Goal: Transaction & Acquisition: Purchase product/service

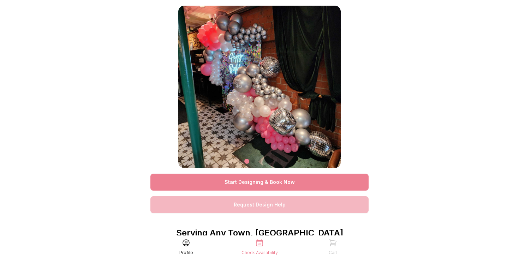
click at [237, 183] on link "Start Designing & Book Now" at bounding box center [260, 182] width 218 height 17
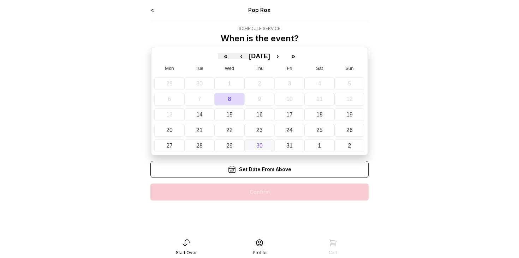
click at [266, 141] on button "30" at bounding box center [260, 146] width 30 height 13
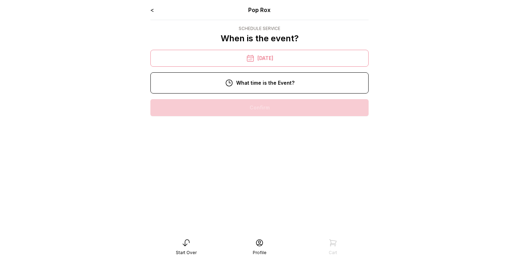
click at [266, 111] on div "10:00 am" at bounding box center [259, 107] width 207 height 17
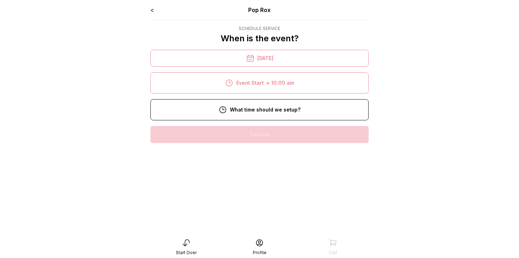
click at [266, 131] on div "8:00 am" at bounding box center [259, 134] width 207 height 17
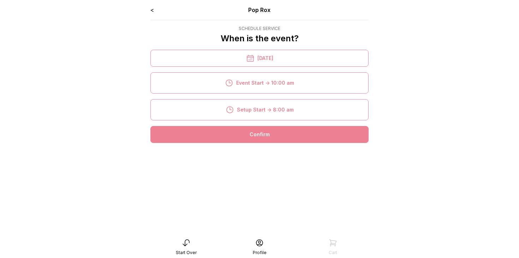
click at [266, 134] on div "Confirm" at bounding box center [260, 134] width 218 height 17
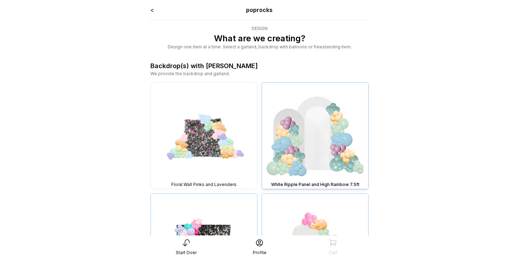
click at [306, 144] on img at bounding box center [315, 136] width 106 height 106
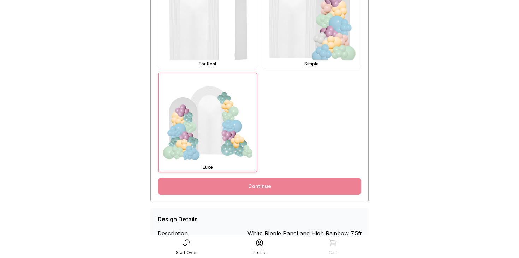
scroll to position [263, 0]
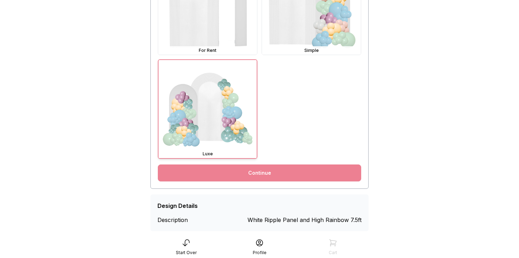
click at [290, 171] on link "Continue" at bounding box center [260, 173] width 204 height 17
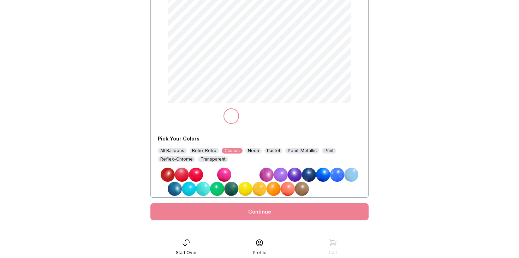
scroll to position [118, 0]
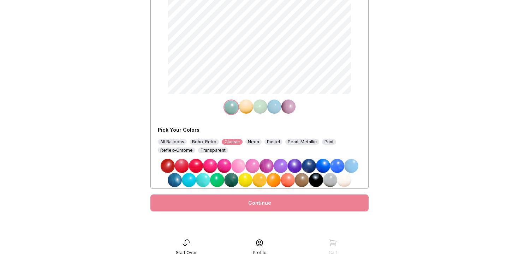
click at [253, 142] on div "Neon" at bounding box center [254, 142] width 16 height 6
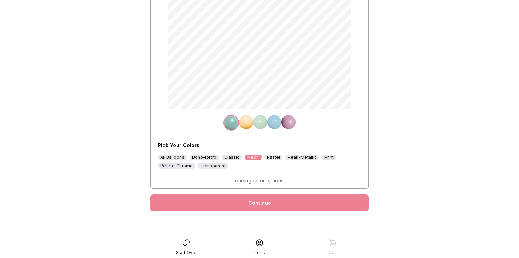
scroll to position [104, 0]
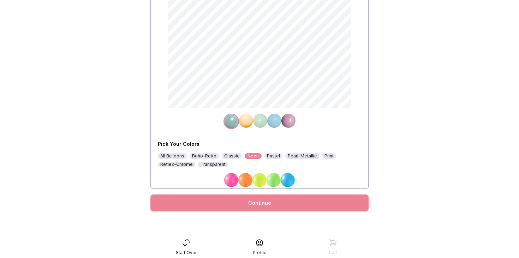
click at [204, 156] on div "Boho-Retro" at bounding box center [204, 156] width 29 height 6
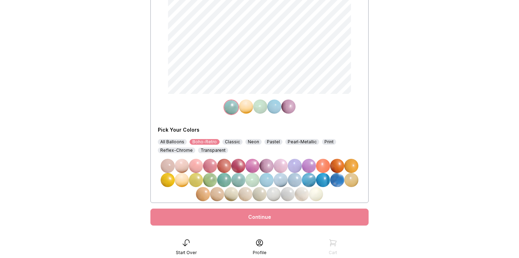
click at [197, 167] on img at bounding box center [196, 166] width 14 height 14
click at [247, 105] on img at bounding box center [246, 107] width 14 height 14
click at [253, 180] on img at bounding box center [253, 180] width 14 height 14
click at [256, 109] on img at bounding box center [260, 107] width 14 height 14
click at [182, 179] on img at bounding box center [182, 180] width 14 height 14
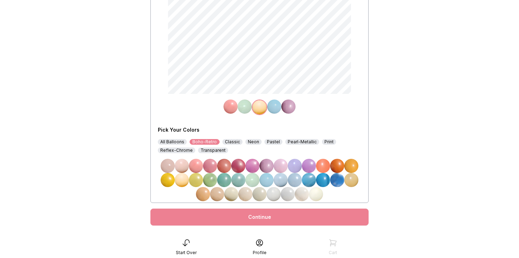
click at [276, 106] on img at bounding box center [275, 107] width 14 height 14
click at [304, 194] on img at bounding box center [302, 194] width 14 height 14
click at [290, 108] on img at bounding box center [289, 107] width 14 height 14
click at [238, 181] on img at bounding box center [238, 180] width 14 height 14
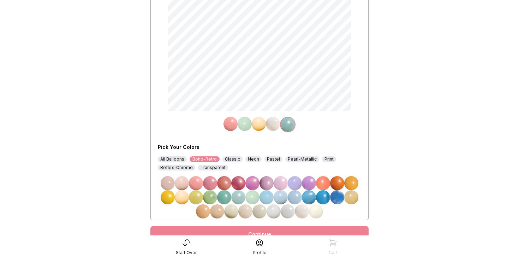
scroll to position [133, 0]
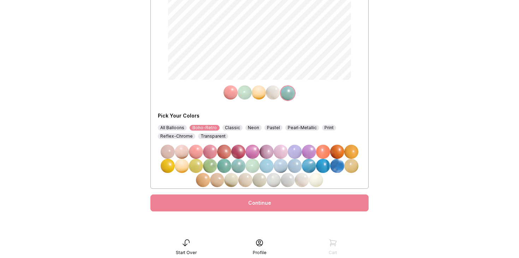
click at [241, 204] on div "Continue" at bounding box center [260, 203] width 218 height 17
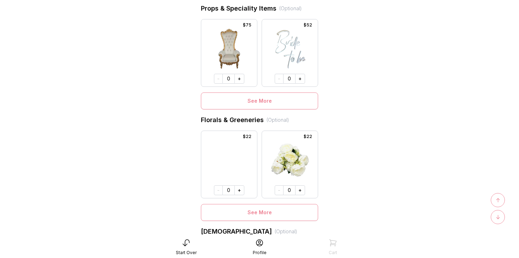
scroll to position [368, 0]
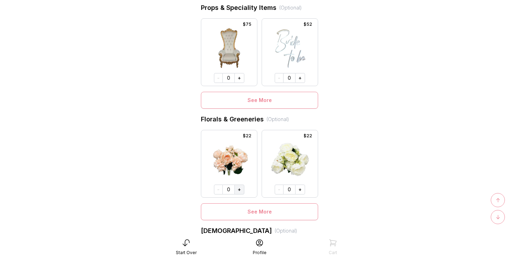
click at [240, 191] on button "+" at bounding box center [240, 190] width 10 height 10
click at [240, 191] on button "+" at bounding box center [239, 189] width 10 height 10
click at [240, 191] on button "+" at bounding box center [240, 189] width 10 height 10
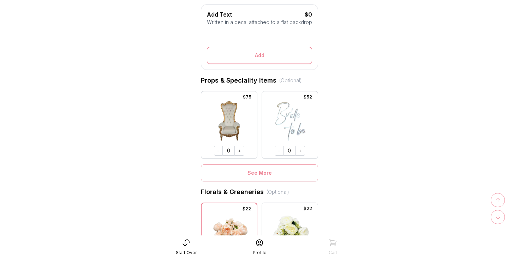
scroll to position [328, 0]
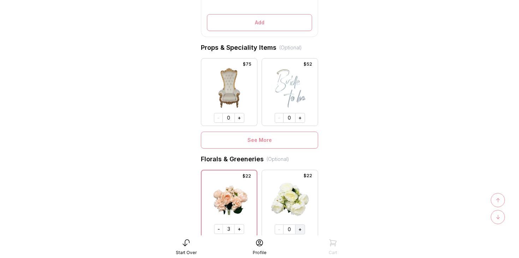
click at [300, 230] on button "+" at bounding box center [300, 230] width 10 height 10
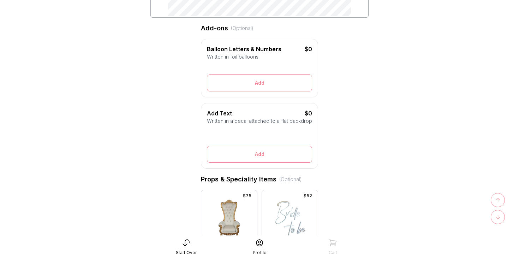
scroll to position [224, 0]
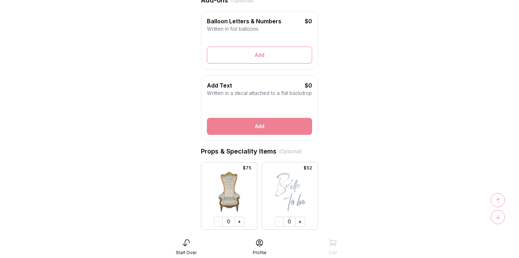
click at [252, 130] on button "Add" at bounding box center [259, 126] width 105 height 17
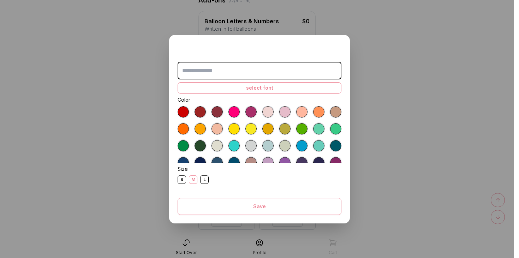
type input "*"
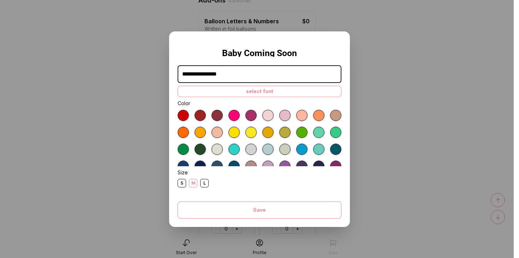
type input "**********"
click at [252, 92] on div "select font" at bounding box center [260, 91] width 164 height 11
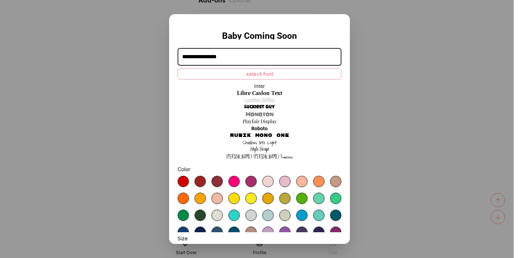
click at [267, 107] on link "Luckiest Guy" at bounding box center [260, 107] width 30 height 7
click at [284, 180] on div at bounding box center [285, 181] width 11 height 11
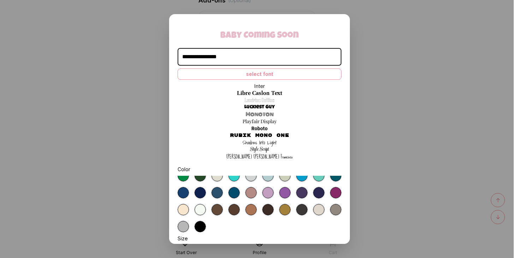
scroll to position [49, 0]
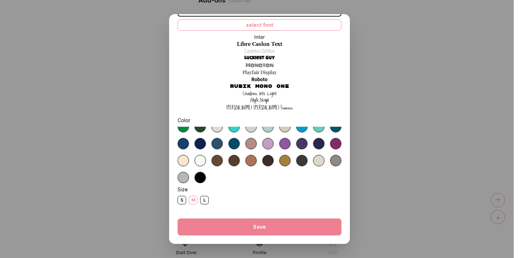
click at [265, 226] on button "Save" at bounding box center [260, 227] width 164 height 17
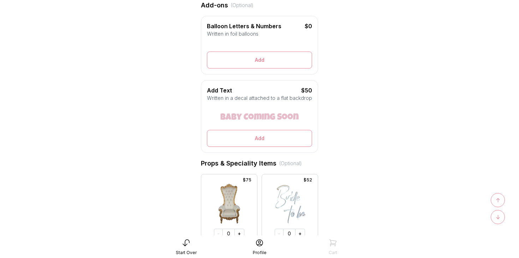
scroll to position [225, 0]
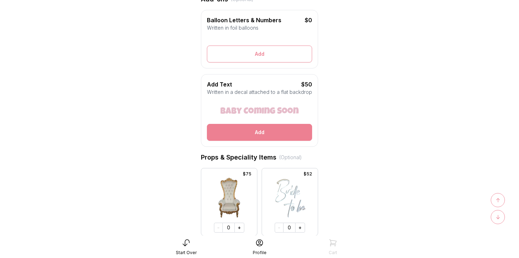
click at [249, 131] on button "Add" at bounding box center [259, 132] width 105 height 17
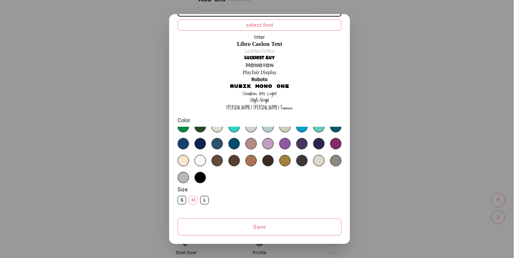
click at [181, 200] on div "S" at bounding box center [182, 200] width 8 height 8
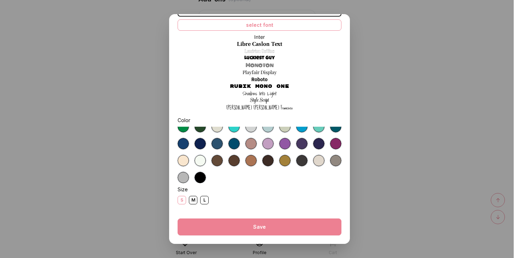
click at [270, 223] on button "Save" at bounding box center [260, 227] width 164 height 17
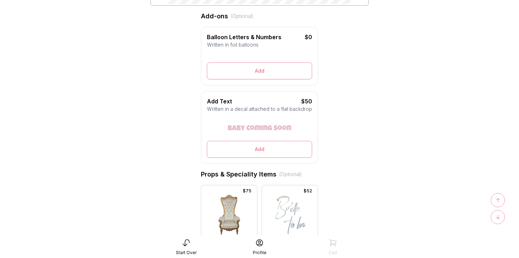
scroll to position [231, 0]
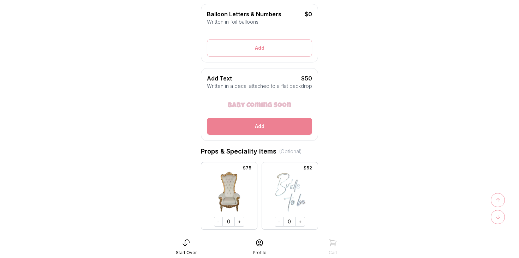
click at [255, 125] on button "Add" at bounding box center [259, 126] width 105 height 17
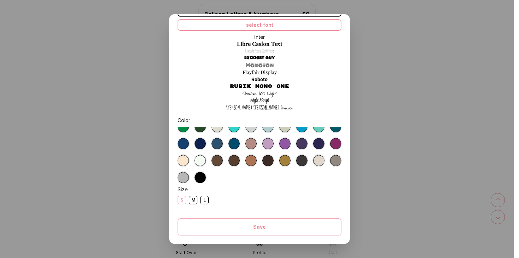
click at [261, 79] on link "Roboto" at bounding box center [260, 79] width 16 height 7
click at [261, 94] on link "Shadows Into Light" at bounding box center [260, 93] width 34 height 7
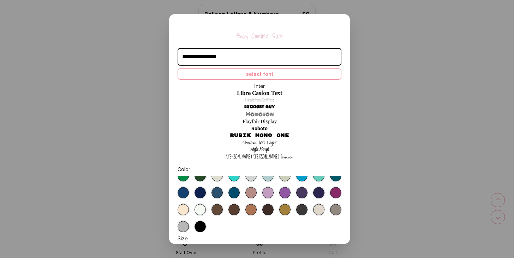
scroll to position [49, 0]
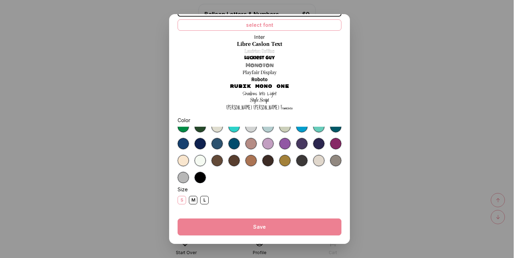
click at [268, 228] on button "Save" at bounding box center [260, 227] width 164 height 17
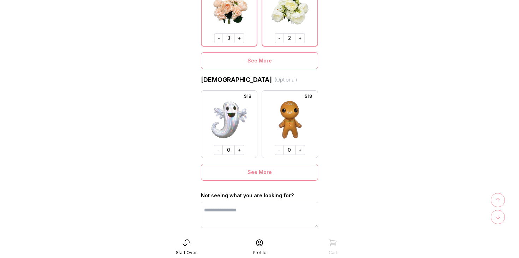
scroll to position [568, 0]
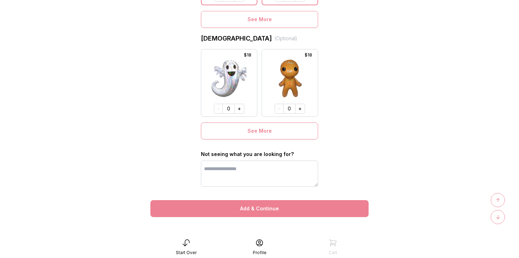
click at [269, 210] on button "Add & Continue" at bounding box center [260, 208] width 218 height 17
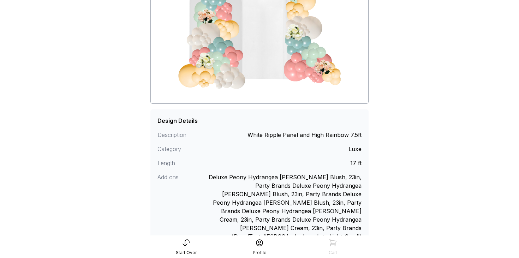
scroll to position [176, 0]
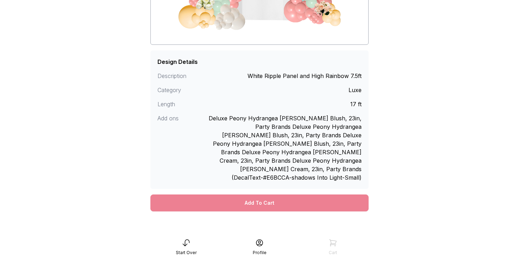
click at [271, 196] on div "Add To Cart" at bounding box center [260, 203] width 218 height 17
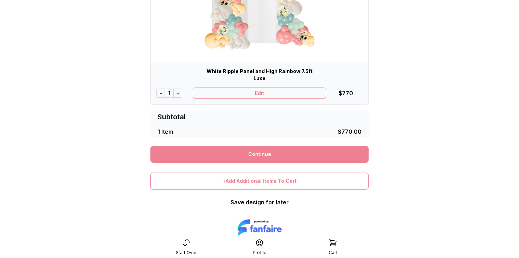
scroll to position [133, 0]
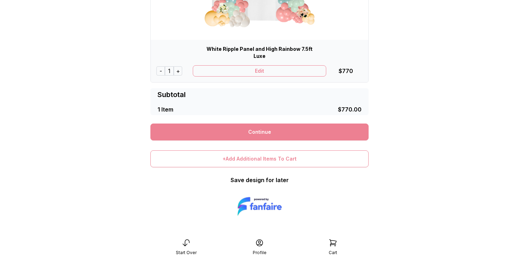
click at [265, 130] on link "Continue" at bounding box center [260, 132] width 218 height 17
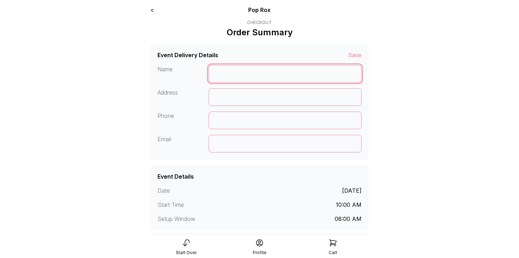
click at [242, 72] on input at bounding box center [285, 74] width 153 height 18
click at [237, 74] on input "*****" at bounding box center [285, 74] width 153 height 18
click at [242, 76] on input "*****" at bounding box center [285, 74] width 153 height 18
click at [240, 73] on input "*****" at bounding box center [285, 74] width 153 height 18
type input "**********"
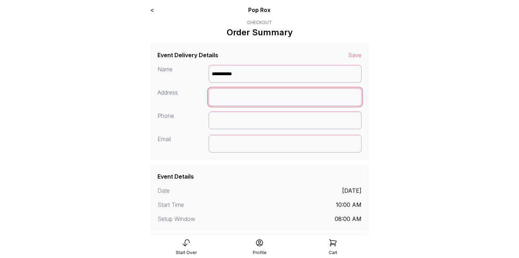
click at [242, 98] on input at bounding box center [285, 97] width 153 height 18
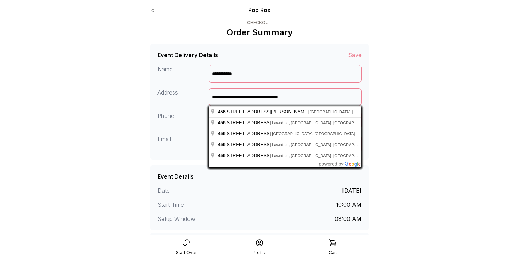
type input "**********"
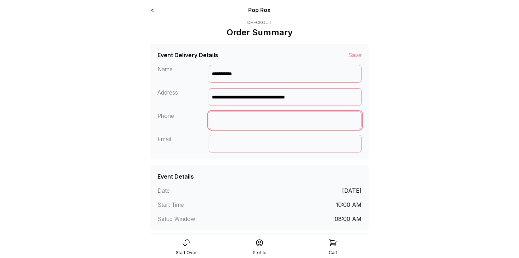
click at [243, 117] on input at bounding box center [285, 121] width 153 height 18
type input "**********"
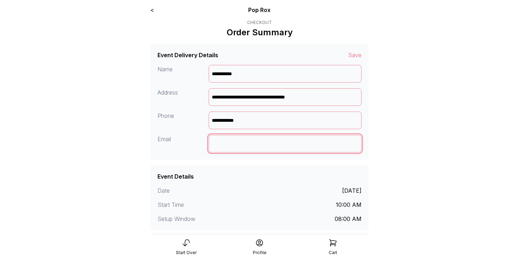
drag, startPoint x: 231, startPoint y: 149, endPoint x: 231, endPoint y: 145, distance: 3.9
click at [231, 149] on input at bounding box center [285, 144] width 153 height 18
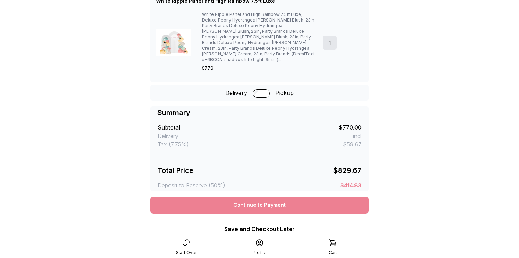
scroll to position [258, 0]
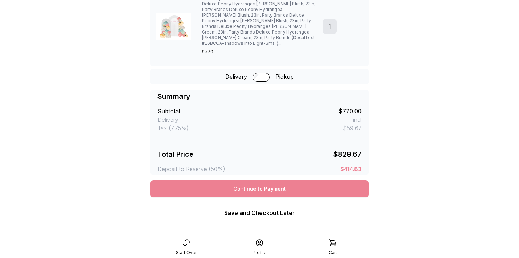
type input "**********"
click at [251, 181] on div "Continue to Payment" at bounding box center [260, 189] width 218 height 17
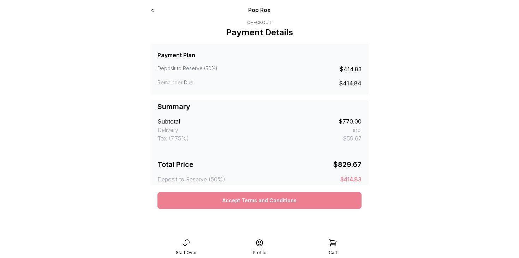
click at [259, 203] on button "Accept Terms and Conditions" at bounding box center [260, 200] width 204 height 17
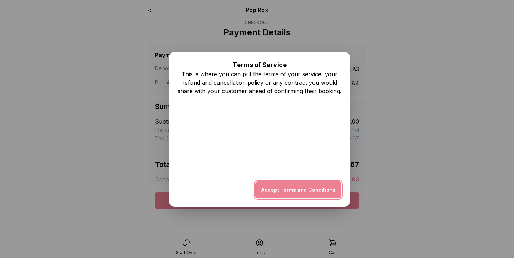
click at [295, 192] on button "Accept Terms and Conditions" at bounding box center [298, 190] width 86 height 17
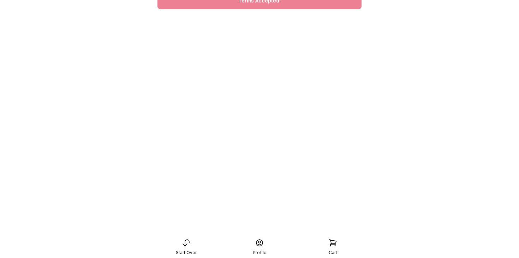
scroll to position [263, 0]
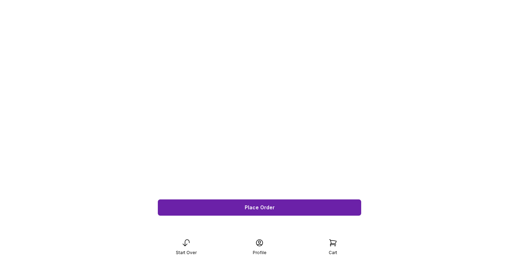
click at [252, 205] on span "Place Order" at bounding box center [260, 207] width 30 height 5
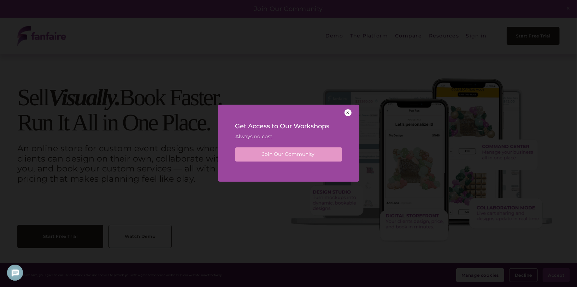
click at [348, 113] on div at bounding box center [348, 112] width 7 height 7
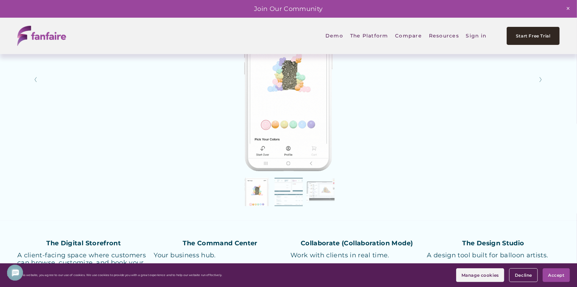
scroll to position [1231, 0]
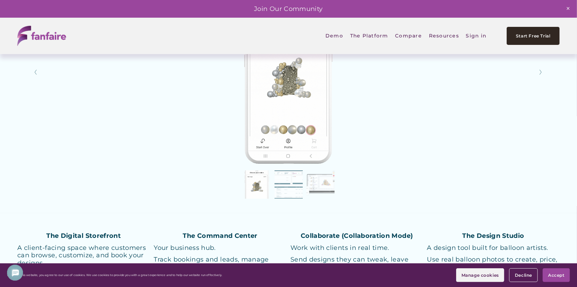
click at [291, 191] on button "Slide 2 Slide 2 (current slide)" at bounding box center [289, 184] width 28 height 28
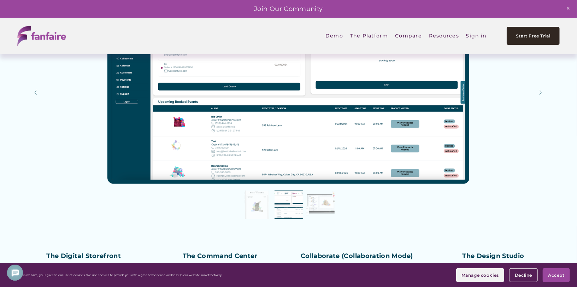
scroll to position [1217, 0]
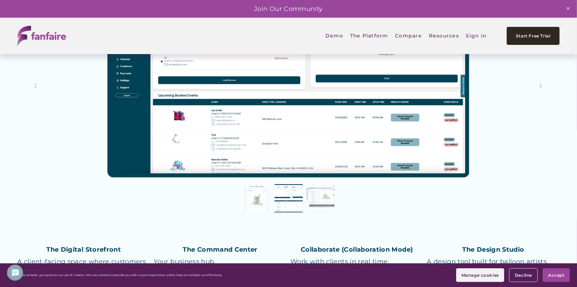
click at [318, 202] on button "Slide 3 Slide 3 (current slide)" at bounding box center [320, 198] width 28 height 28
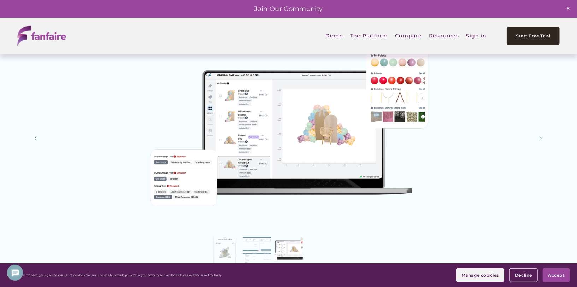
scroll to position [1146, 0]
